Goal: Find specific page/section: Find specific page/section

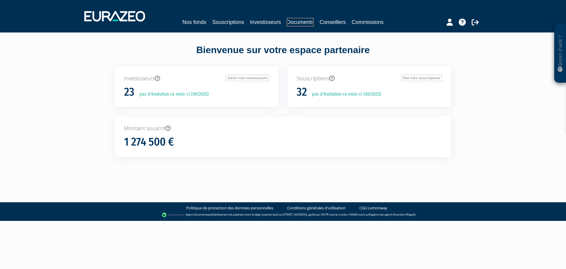
click at [300, 20] on link "Documents" at bounding box center [300, 22] width 27 height 8
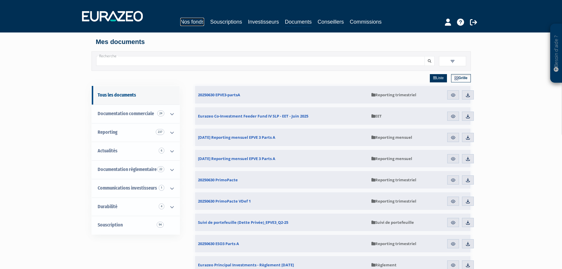
click at [189, 21] on link "Nos fonds" at bounding box center [192, 22] width 24 height 8
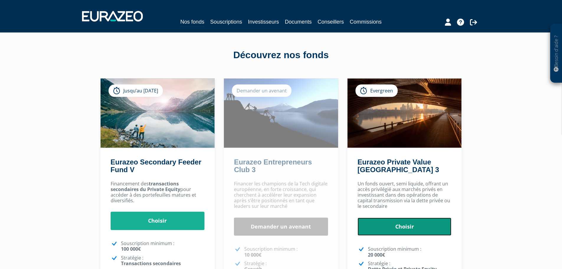
click at [399, 224] on link "Choisir" at bounding box center [405, 226] width 94 height 18
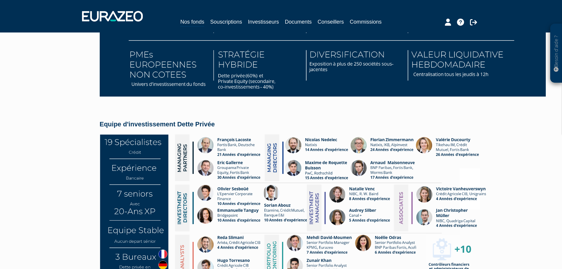
scroll to position [1121, 0]
